Goal: Transaction & Acquisition: Book appointment/travel/reservation

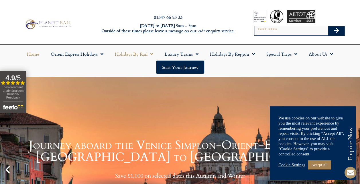
click at [119, 52] on link "Holidays by Rail" at bounding box center [134, 54] width 50 height 13
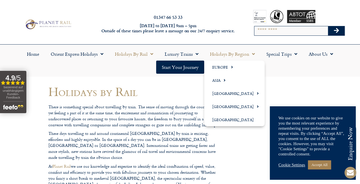
click at [252, 54] on span "Menu" at bounding box center [252, 54] width 6 height 10
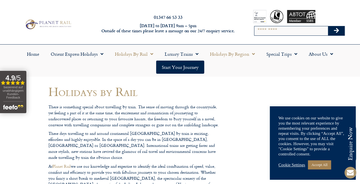
click at [252, 53] on span "Menu" at bounding box center [252, 54] width 6 height 10
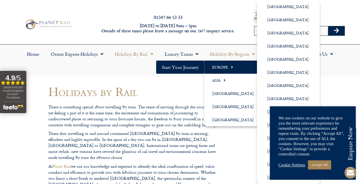
click at [230, 66] on span "Menu" at bounding box center [230, 66] width 5 height 9
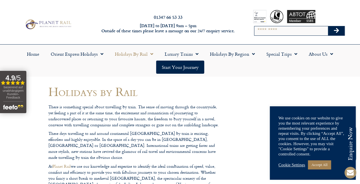
click at [230, 66] on ul "Home Orient Express Holidays Venice Simplon-Orient-Express – 2025 Venice Simplo…" at bounding box center [180, 61] width 354 height 26
click at [248, 56] on link "Holidays by Region" at bounding box center [232, 54] width 56 height 13
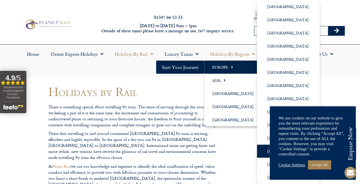
click at [265, 149] on link "[GEOGRAPHIC_DATA]" at bounding box center [288, 151] width 63 height 13
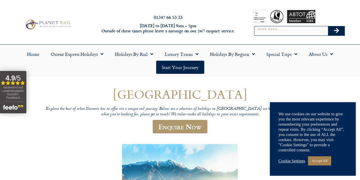
click at [288, 165] on div "Cookie Settings Accept All" at bounding box center [312, 161] width 69 height 12
click at [288, 162] on link "Cookie Settings" at bounding box center [291, 160] width 27 height 5
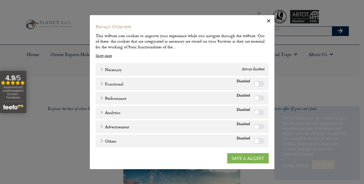
click at [241, 159] on link "SAVE & ACCEPT" at bounding box center [248, 158] width 42 height 10
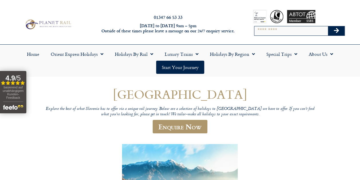
click at [258, 60] on ul "Home Orient Express Holidays Venice Simplon-Orient-Express – 2025 Venice Simplo…" at bounding box center [180, 61] width 354 height 26
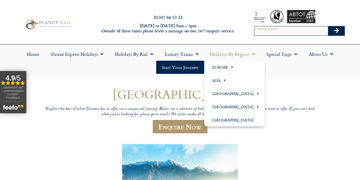
click at [254, 55] on span "Menu" at bounding box center [252, 54] width 6 height 10
click at [248, 56] on link "Holidays by Region" at bounding box center [232, 54] width 56 height 13
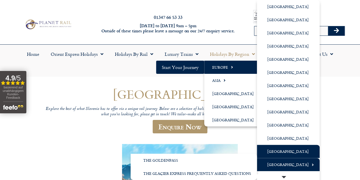
click at [284, 167] on link "[GEOGRAPHIC_DATA]" at bounding box center [288, 164] width 63 height 13
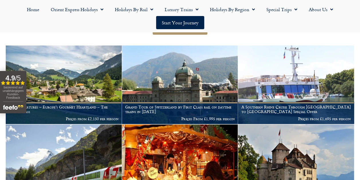
scroll to position [158, 0]
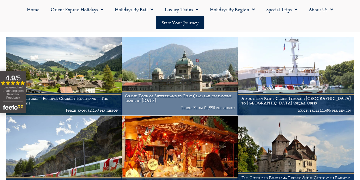
click at [168, 93] on figcaption "Grand Tour of Switzerland by First Class rail on daytime trains in [DATE] Price…" at bounding box center [180, 103] width 116 height 25
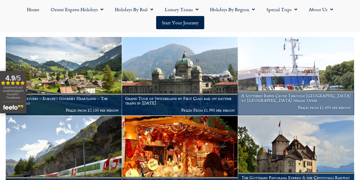
click at [304, 94] on h1 "A Southern Rhine Cruise Through Germany to Switzerland Special Offer" at bounding box center [296, 98] width 110 height 9
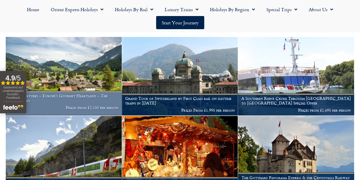
click at [55, 94] on h1 "2025 Departures – Europe’s Gourmet Heartland – The GoldenPass" at bounding box center [64, 98] width 110 height 9
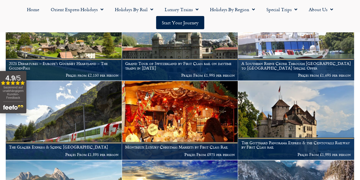
scroll to position [194, 0]
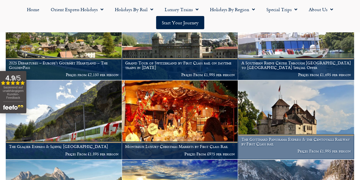
click at [282, 118] on img at bounding box center [296, 119] width 116 height 79
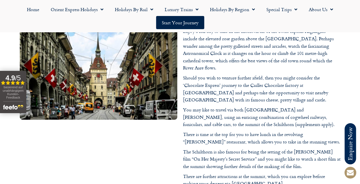
scroll to position [486, 0]
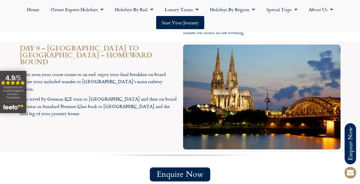
scroll to position [1933, 0]
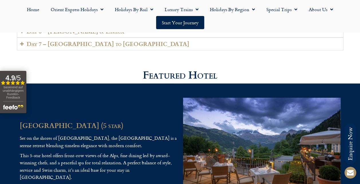
scroll to position [1304, 0]
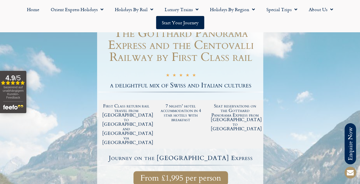
scroll to position [77, 0]
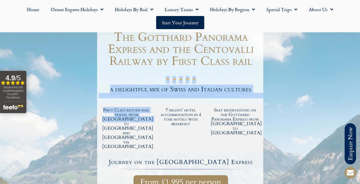
drag, startPoint x: 127, startPoint y: 69, endPoint x: 137, endPoint y: 120, distance: 51.9
click at [137, 120] on div "departures from mid-april to mid-october The Gotthard Panorama Express and the …" at bounding box center [180, 154] width 166 height 272
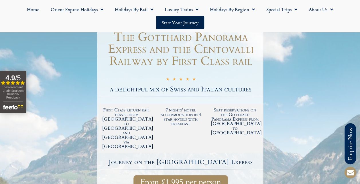
click at [55, 81] on div at bounding box center [180, 154] width 360 height 284
